Goal: Communication & Community: Answer question/provide support

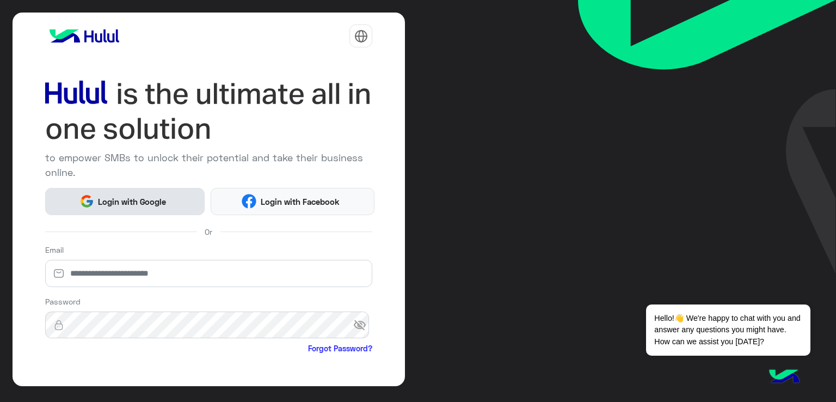
click at [155, 200] on span "Login with Google" at bounding box center [132, 201] width 76 height 13
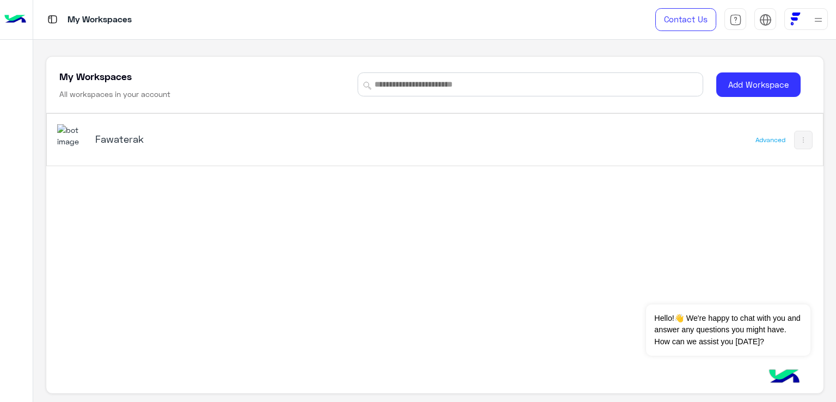
click at [84, 138] on img at bounding box center [71, 135] width 29 height 23
click at [110, 129] on div "Fawaterak" at bounding box center [283, 140] width 453 height 32
click at [111, 138] on h5 "Fawaterak" at bounding box center [231, 138] width 272 height 13
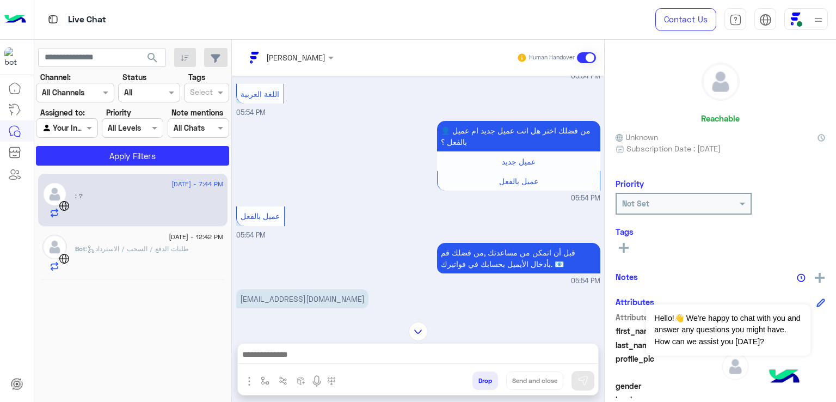
scroll to position [324, 0]
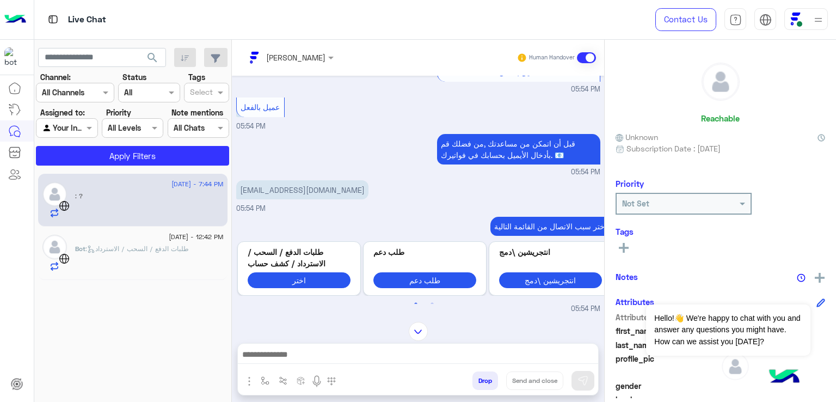
click at [273, 199] on p "[EMAIL_ADDRESS][DOMAIN_NAME]" at bounding box center [302, 189] width 132 height 19
copy app-message "[EMAIL_ADDRESS][DOMAIN_NAME]"
click at [388, 363] on div at bounding box center [418, 356] width 360 height 27
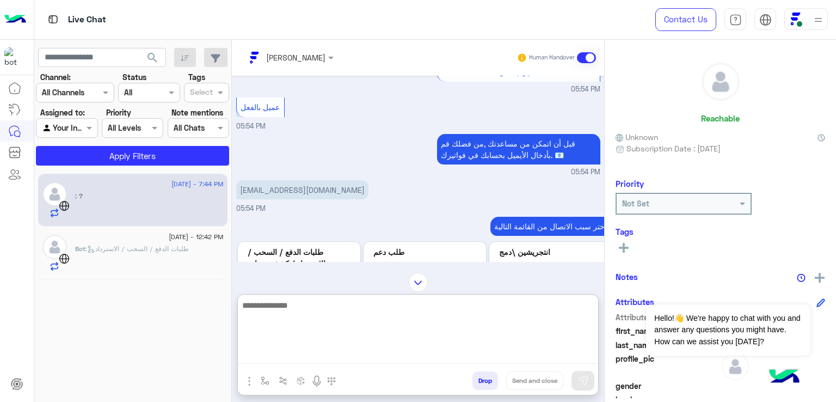
click at [384, 349] on textarea at bounding box center [418, 330] width 360 height 65
type textarea "*"
type textarea "**********"
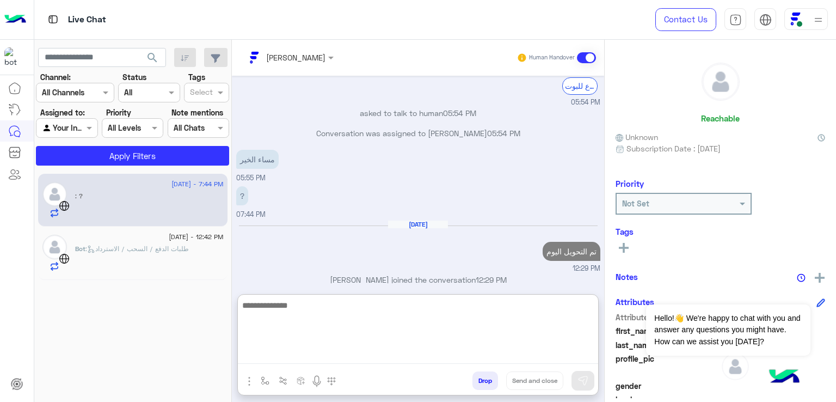
scroll to position [664, 0]
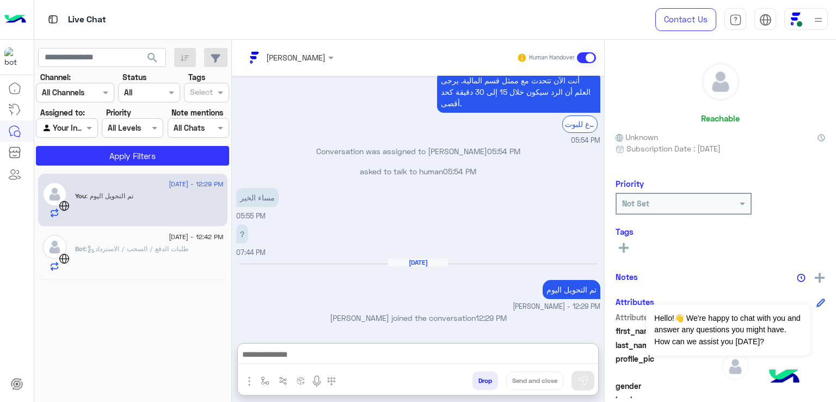
click at [122, 240] on div "[DATE] - 12:42 PM" at bounding box center [149, 237] width 149 height 7
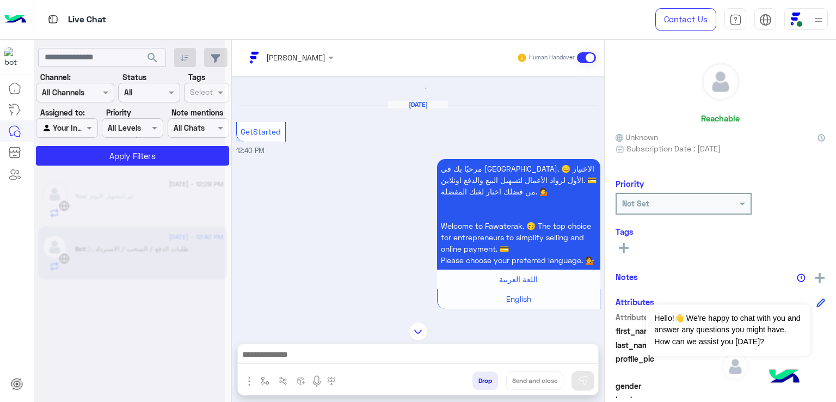
scroll to position [411, 0]
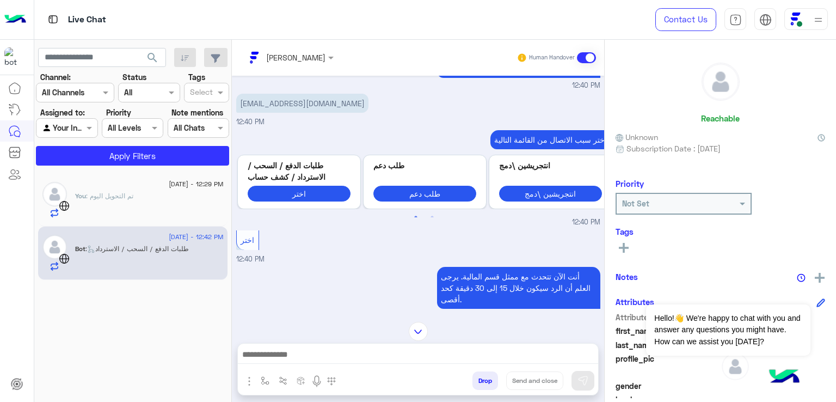
click at [271, 109] on p "[EMAIL_ADDRESS][DOMAIN_NAME]" at bounding box center [302, 103] width 132 height 19
copy app-message "[EMAIL_ADDRESS][DOMAIN_NAME]"
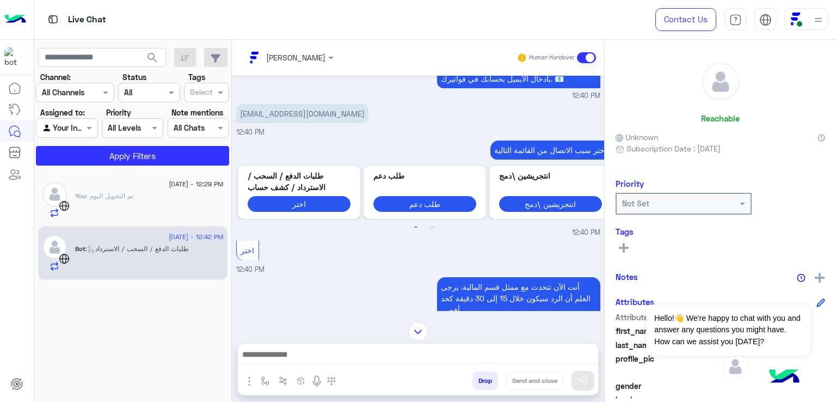
scroll to position [302, 0]
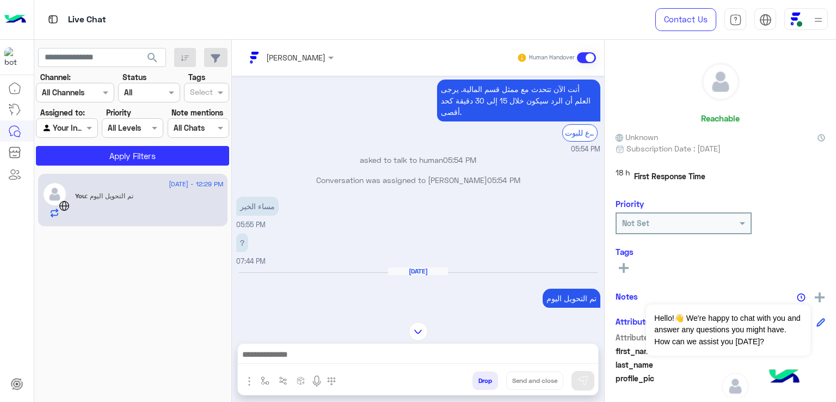
scroll to position [615, 0]
